Goal: Information Seeking & Learning: Learn about a topic

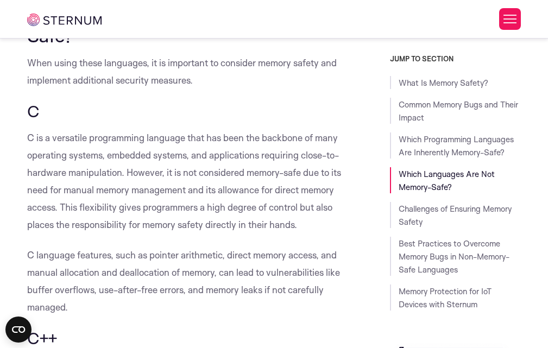
scroll to position [3088, 0]
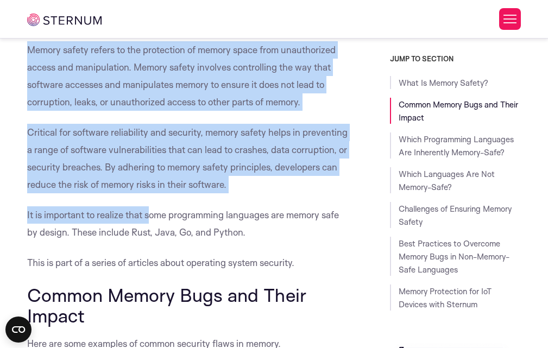
scroll to position [428, 0]
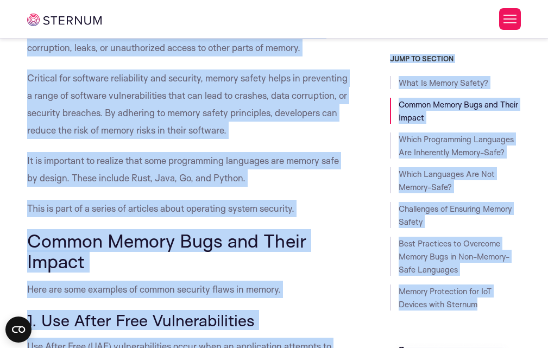
drag, startPoint x: 24, startPoint y: 64, endPoint x: 317, endPoint y: 232, distance: 338.4
click at [306, 217] on p "This is part of a series of articles about operating system security." at bounding box center [188, 208] width 323 height 17
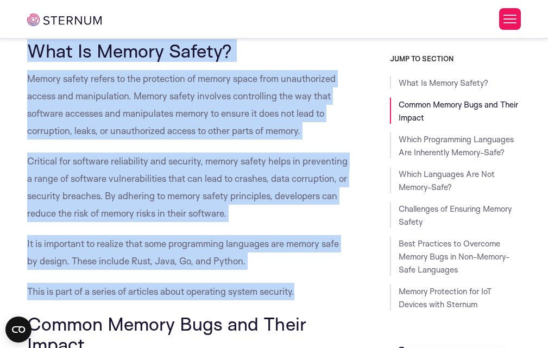
scroll to position [320, 0]
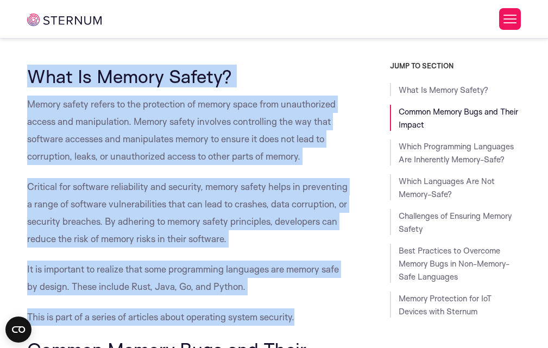
drag, startPoint x: 300, startPoint y: 243, endPoint x: 11, endPoint y: 46, distance: 349.7
copy div "What Is Memory Safety? Memory safety refers to the protection of memory space f…"
click at [288, 148] on p "Memory safety refers to the protection of memory space from unauthorized access…" at bounding box center [188, 130] width 323 height 69
click at [246, 129] on p "Memory safety refers to the protection of memory space from unauthorized access…" at bounding box center [188, 130] width 323 height 69
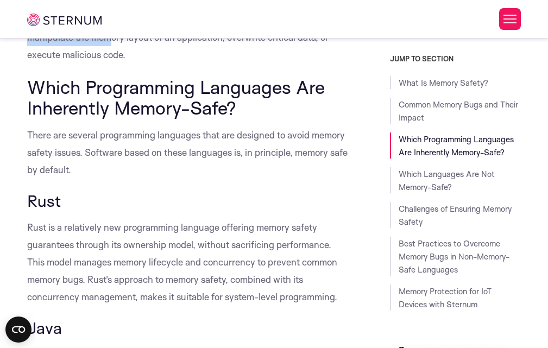
scroll to position [1676, 0]
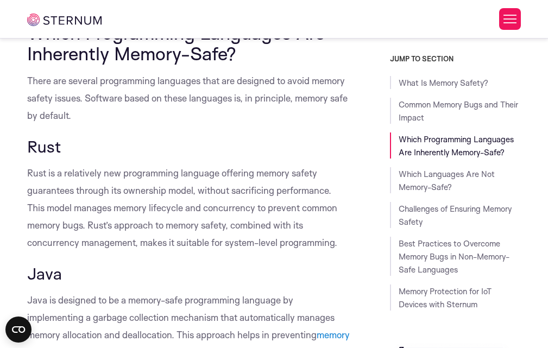
drag, startPoint x: 26, startPoint y: 52, endPoint x: 234, endPoint y: 121, distance: 220.2
copy div "Common Memory Bugs and Their Impact Here are some examples of common security f…"
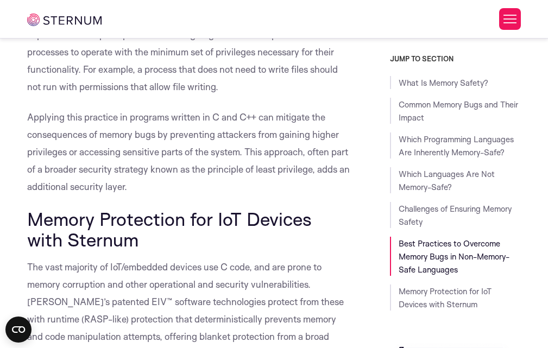
scroll to position [5150, 0]
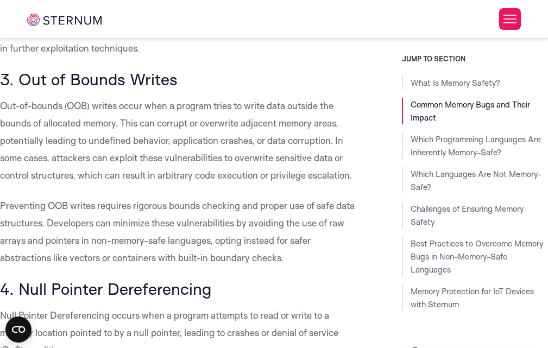
scroll to position [1028, 0]
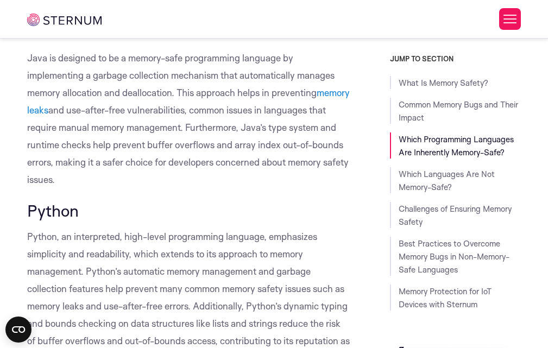
scroll to position [1894, 0]
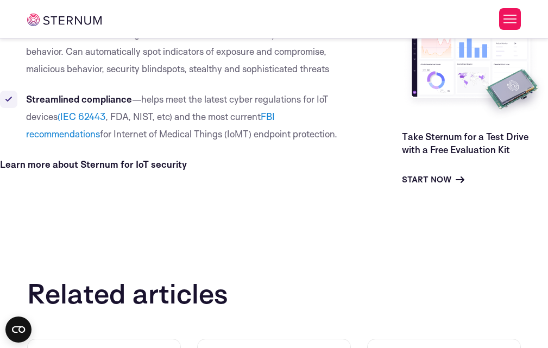
scroll to position [5697, 0]
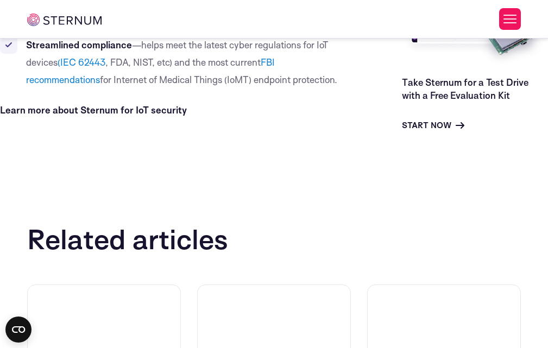
drag, startPoint x: 0, startPoint y: 67, endPoint x: 137, endPoint y: 84, distance: 137.7
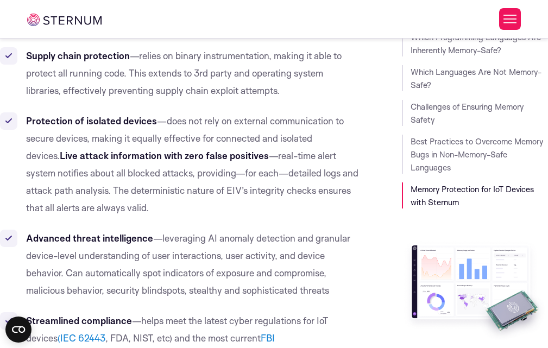
scroll to position [5426, 0]
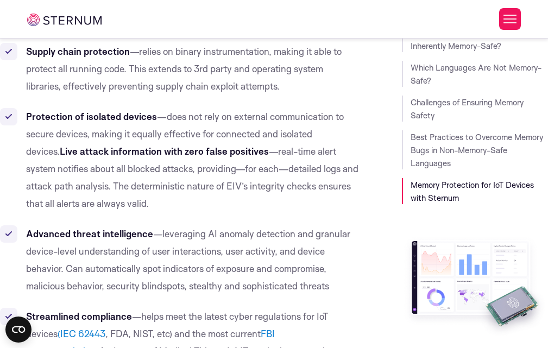
drag, startPoint x: 225, startPoint y: 202, endPoint x: 0, endPoint y: 55, distance: 268.7
copy div "Memory Protection for IoT Devices with Sternum The vast majority of IoT/embedde…"
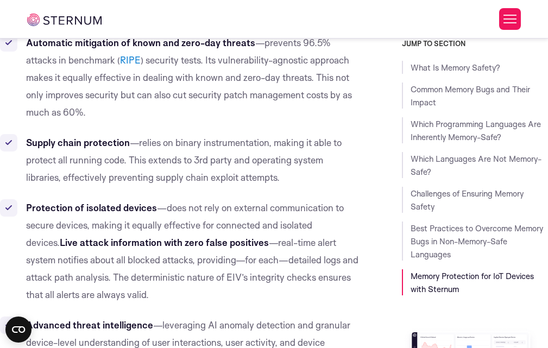
scroll to position [5209, 0]
